Goal: Task Accomplishment & Management: Manage account settings

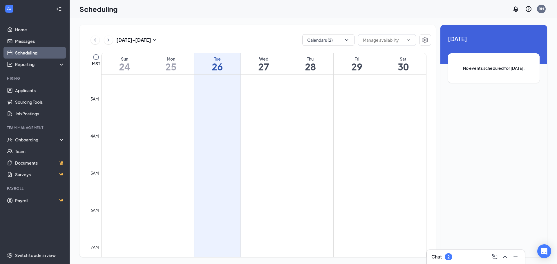
scroll to position [71, 0]
click at [109, 43] on icon "ChevronRight" at bounding box center [109, 40] width 6 height 7
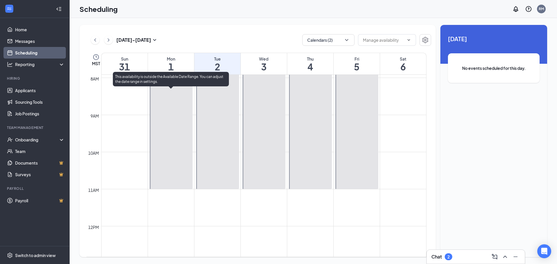
scroll to position [256, 0]
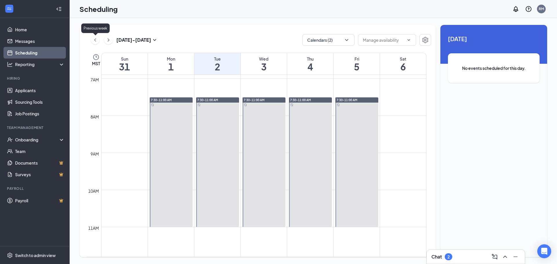
click at [97, 37] on icon "ChevronLeft" at bounding box center [95, 40] width 6 height 7
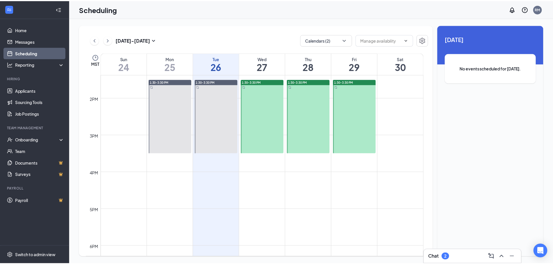
scroll to position [402, 0]
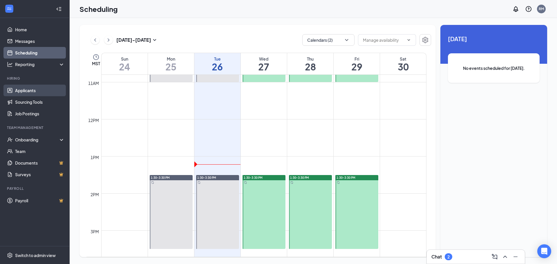
click at [24, 89] on link "Applicants" at bounding box center [40, 91] width 50 height 12
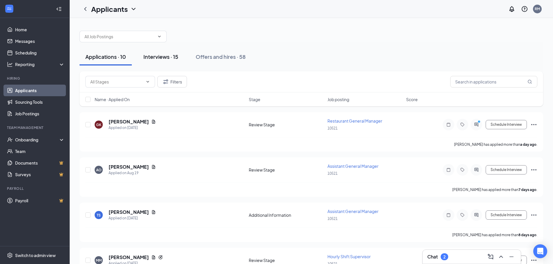
click at [171, 57] on div "Interviews · 15" at bounding box center [160, 56] width 35 height 7
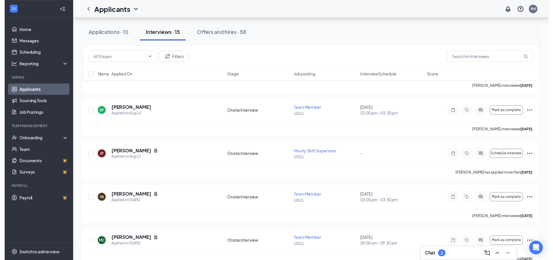
scroll to position [203, 0]
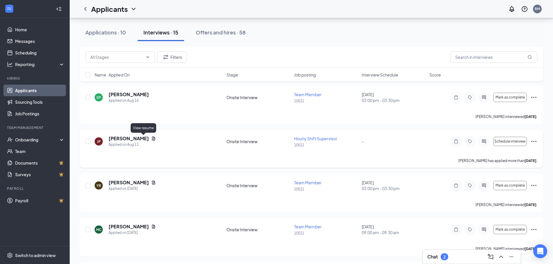
click at [151, 139] on icon "Document" at bounding box center [153, 138] width 5 height 5
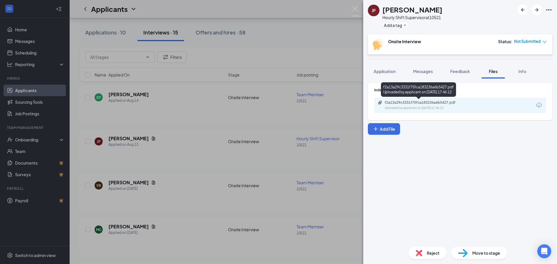
click at [397, 109] on div "Uploaded by applicant on [DATE] 17:46:12" at bounding box center [428, 108] width 87 height 5
click at [355, 10] on img at bounding box center [355, 11] width 7 height 11
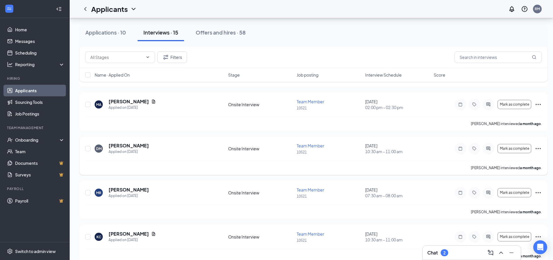
scroll to position [515, 0]
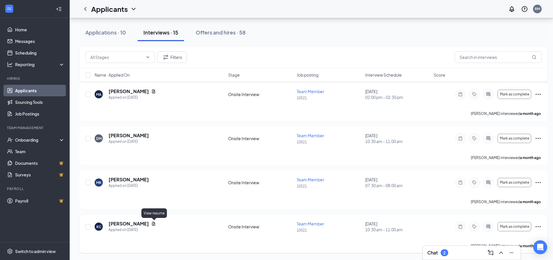
click at [152, 224] on icon "Document" at bounding box center [153, 224] width 5 height 5
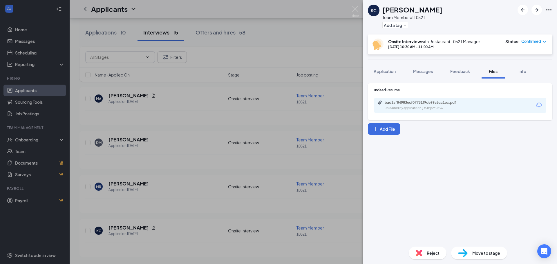
click at [465, 102] on div "bad3af84983ecf07731f9de99a6cc1ec.pdf" at bounding box center [425, 102] width 81 height 5
click at [354, 7] on img at bounding box center [355, 11] width 7 height 11
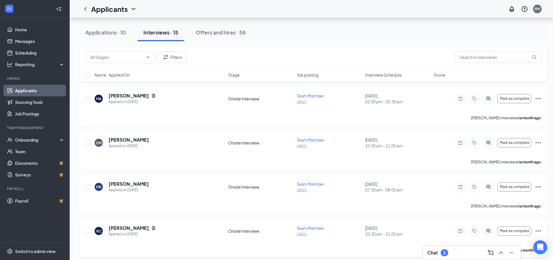
scroll to position [515, 0]
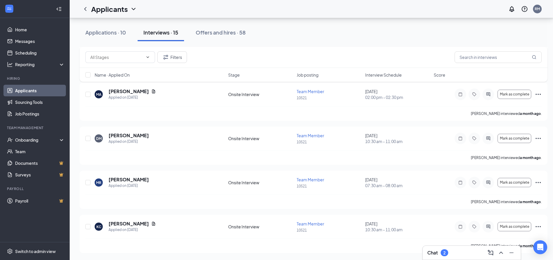
click at [464, 252] on div "Chat 2" at bounding box center [471, 252] width 89 height 9
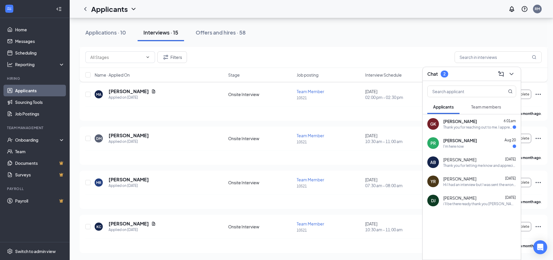
click at [483, 132] on div "GK [PERSON_NAME] 6:01am Thank you for reaching out to me. I appreciate the oppo…" at bounding box center [472, 123] width 98 height 19
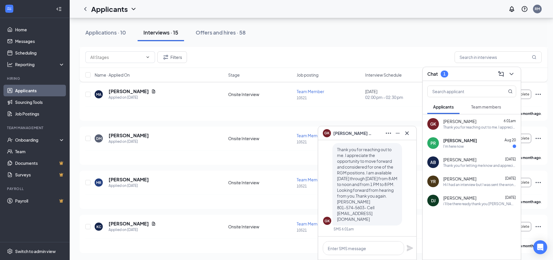
click at [468, 137] on div "PR [PERSON_NAME] [DATE] I'm here now" at bounding box center [472, 143] width 98 height 19
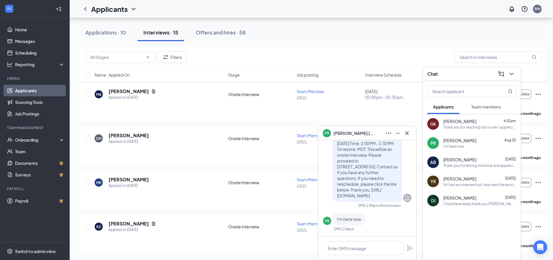
click at [465, 122] on span "[PERSON_NAME]" at bounding box center [459, 121] width 33 height 6
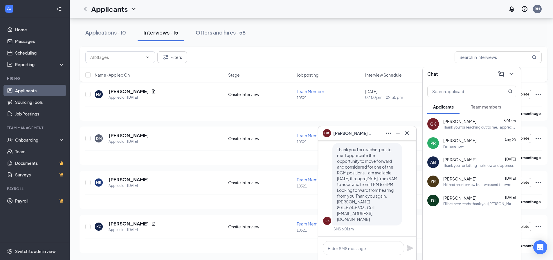
click at [406, 131] on icon "Cross" at bounding box center [407, 133] width 7 height 7
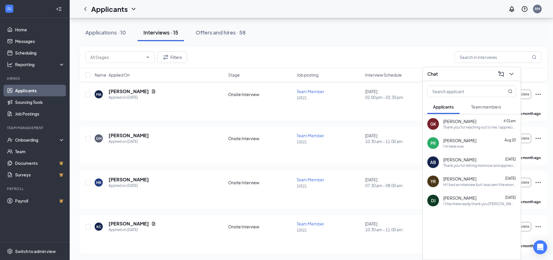
click at [515, 75] on button at bounding box center [511, 73] width 9 height 9
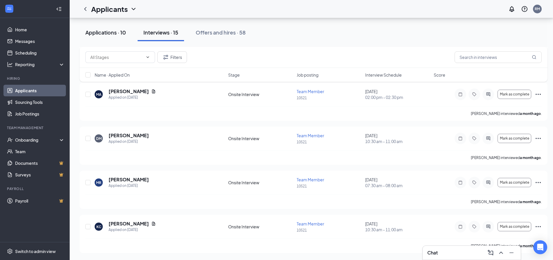
click at [120, 33] on div "Applications · 10" at bounding box center [105, 32] width 41 height 7
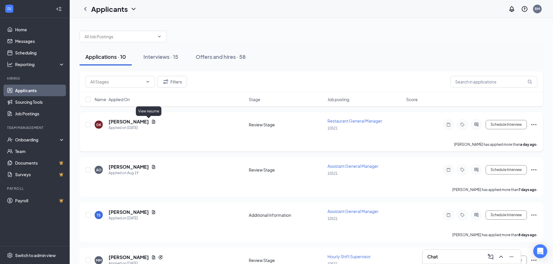
click at [152, 122] on icon "Document" at bounding box center [153, 122] width 3 height 4
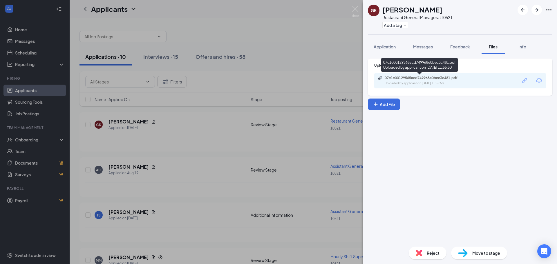
click at [418, 83] on div "Uploaded by applicant on [DATE] 11:55:50" at bounding box center [428, 83] width 87 height 5
click at [357, 9] on img at bounding box center [355, 11] width 7 height 11
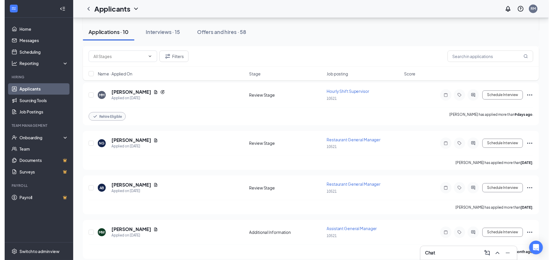
scroll to position [174, 0]
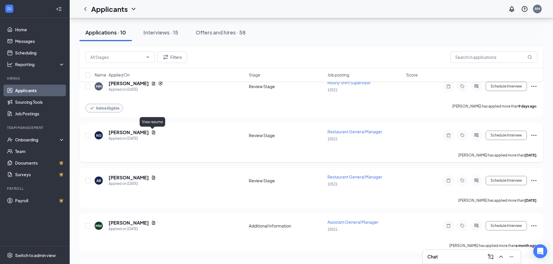
click at [154, 134] on icon "Document" at bounding box center [153, 133] width 3 height 4
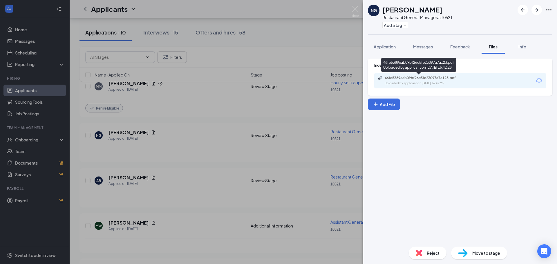
click at [413, 78] on div "46fe5389eab09bf26c5fe23097a7a123.pdf" at bounding box center [425, 78] width 81 height 5
click at [354, 9] on img at bounding box center [355, 11] width 7 height 11
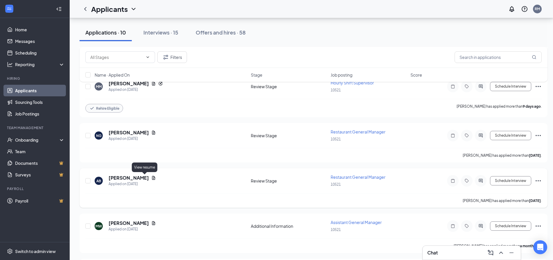
click at [152, 179] on icon "Document" at bounding box center [153, 178] width 3 height 4
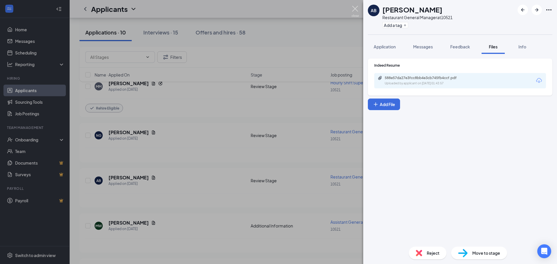
click at [354, 12] on img at bounding box center [355, 11] width 7 height 11
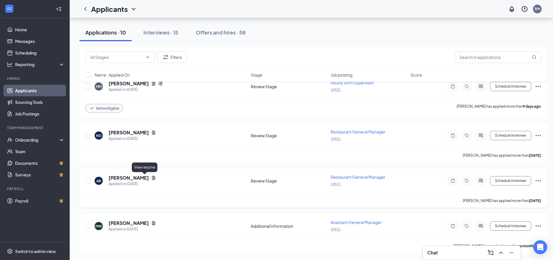
click at [151, 177] on icon "Document" at bounding box center [153, 178] width 5 height 5
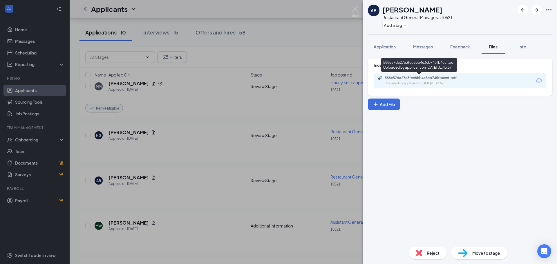
click at [396, 81] on div "588e57da27e3fcc8bb4e3cb745fb4ccf.pdf Uploaded by applicant on [DATE] 01:43:57" at bounding box center [425, 81] width 94 height 10
click at [357, 6] on img at bounding box center [355, 11] width 7 height 11
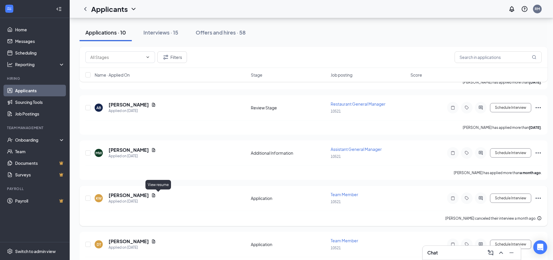
scroll to position [261, 0]
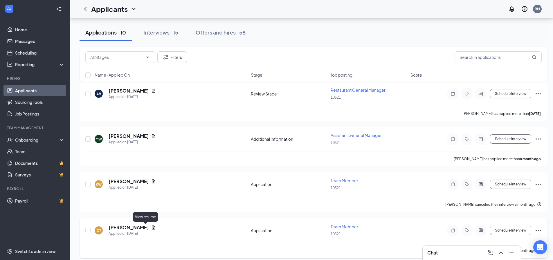
click at [152, 227] on icon "Document" at bounding box center [153, 228] width 3 height 4
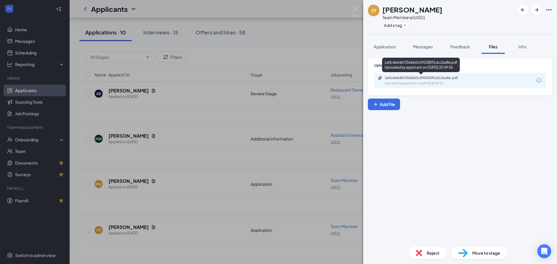
click at [436, 81] on div "1e0c4e6dbf356bb0c59530091dc1ba8e.pdf Uploaded by applicant on [DATE] 20:49:56" at bounding box center [425, 81] width 94 height 10
click at [356, 6] on img at bounding box center [355, 11] width 7 height 11
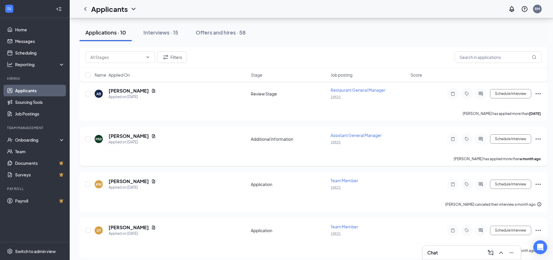
click at [152, 136] on icon "Document" at bounding box center [153, 136] width 3 height 4
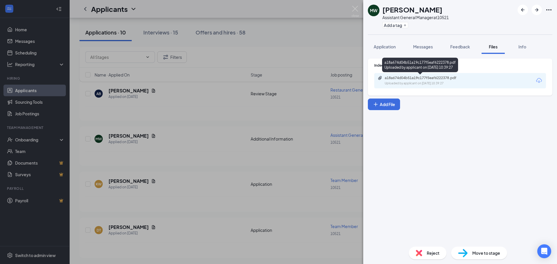
click at [432, 78] on div "a18a674d04b51a19c177f5eaf6222378.pdf" at bounding box center [425, 78] width 81 height 5
drag, startPoint x: 349, startPoint y: 8, endPoint x: 353, endPoint y: 9, distance: 4.2
click at [353, 9] on div "MW [PERSON_NAME] Assistant General Manager at 10521 Add a tag Application Messa…" at bounding box center [278, 132] width 557 height 264
click at [354, 9] on img at bounding box center [355, 11] width 7 height 11
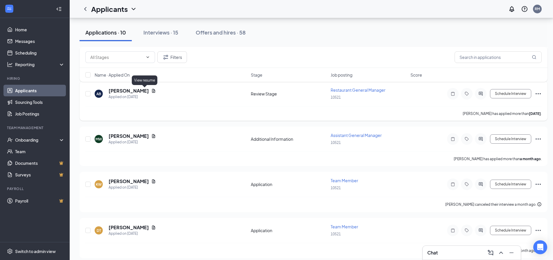
click at [152, 91] on icon "Document" at bounding box center [153, 91] width 3 height 4
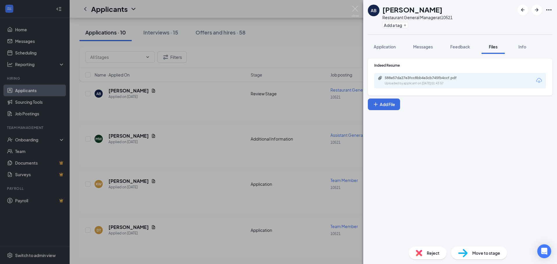
click at [489, 76] on div "588e57da27e3fcc8bb4e3cb745fb4ccf.pdf Uploaded by applicant on [DATE] 01:43:57" at bounding box center [461, 80] width 172 height 15
click at [417, 81] on div "Uploaded by applicant on [DATE] 01:43:57" at bounding box center [428, 83] width 87 height 5
click at [354, 6] on div "AB [PERSON_NAME] Restaurant General Manager at 10521 Add a tag Application Mess…" at bounding box center [278, 132] width 557 height 264
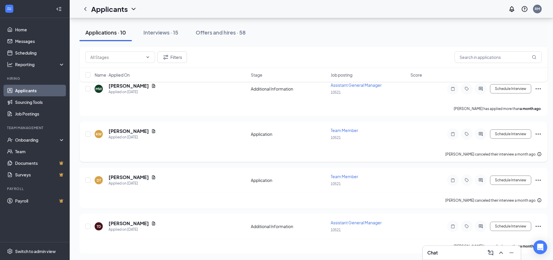
scroll to position [312, 0]
click at [156, 221] on icon "Document" at bounding box center [153, 223] width 5 height 5
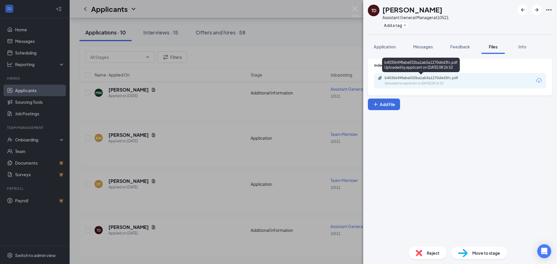
click at [462, 82] on div "Uploaded by applicant on [DATE] 08:26:52" at bounding box center [428, 83] width 87 height 5
click at [354, 12] on img at bounding box center [355, 11] width 7 height 11
